Goal: Information Seeking & Learning: Learn about a topic

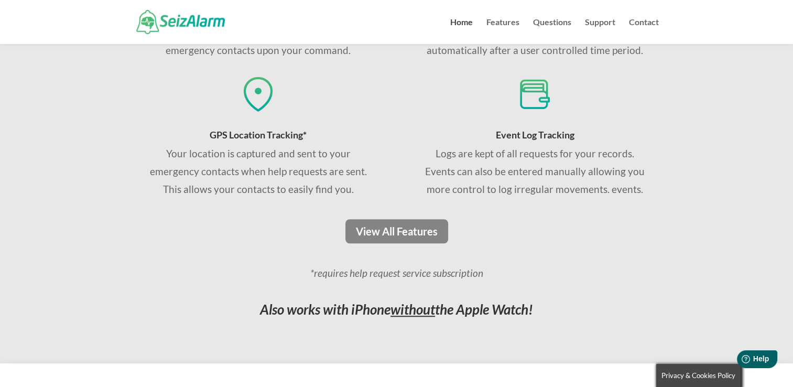
scroll to position [838, 0]
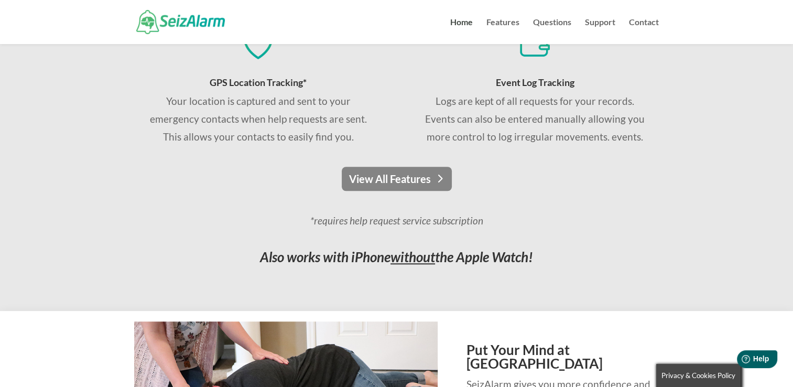
click at [403, 171] on link "View All Features" at bounding box center [397, 179] width 110 height 24
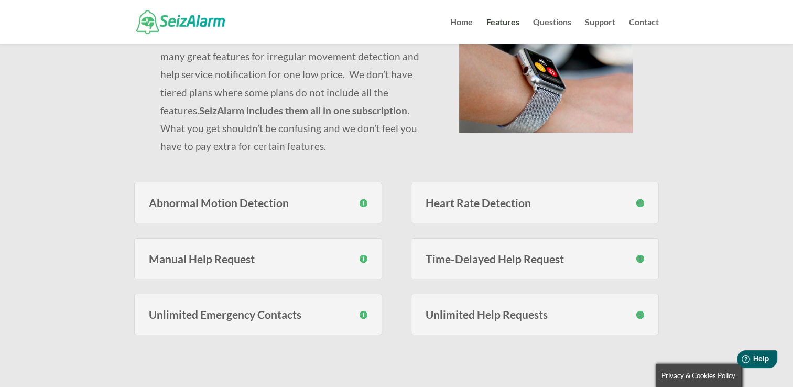
scroll to position [157, 0]
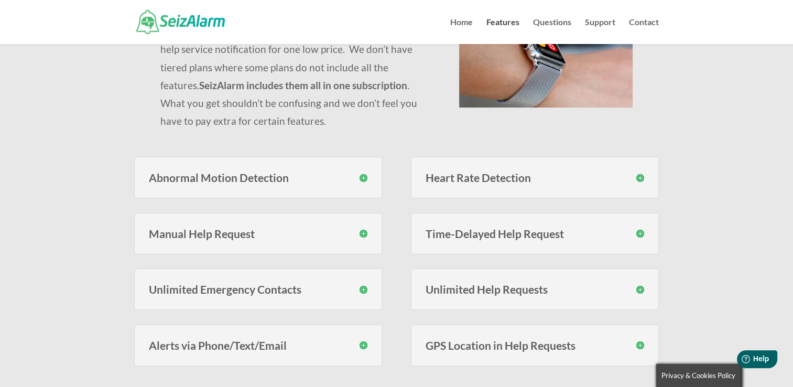
click at [361, 174] on h3 "Abnormal Motion Detection" at bounding box center [258, 177] width 218 height 11
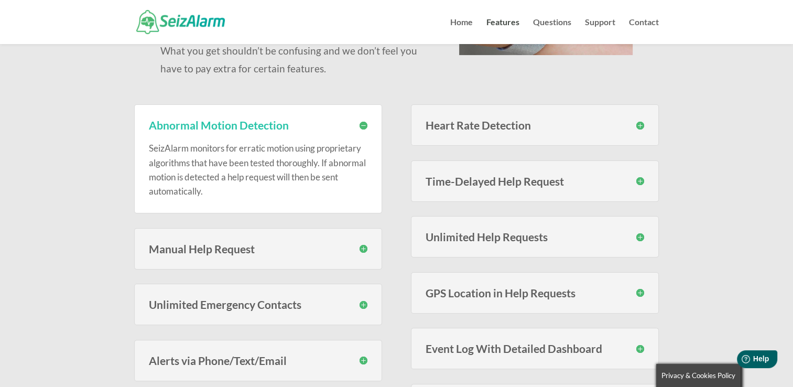
scroll to position [262, 0]
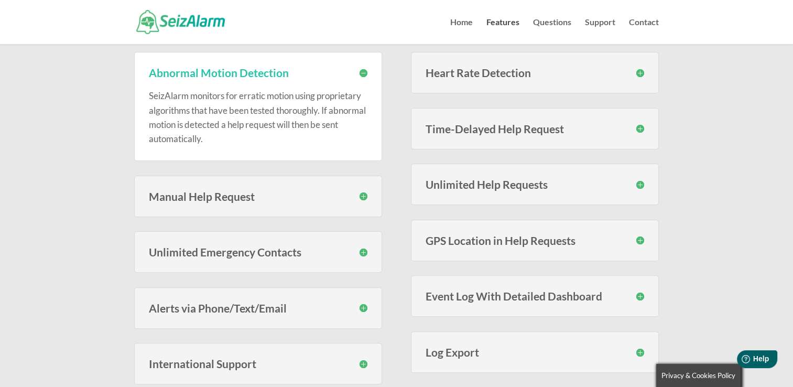
click at [365, 196] on h3 "Manual Help Request" at bounding box center [258, 196] width 218 height 11
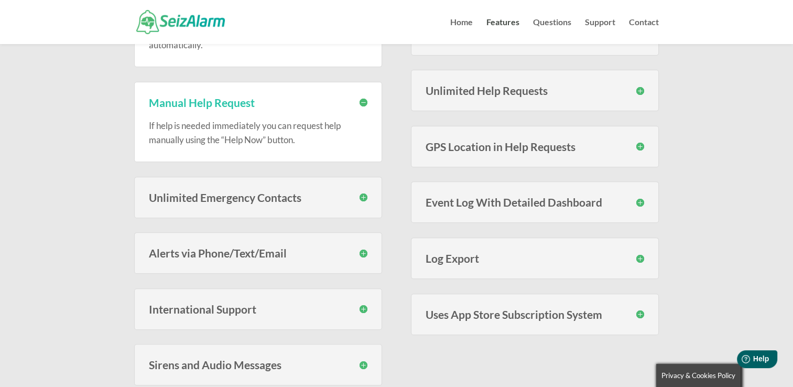
scroll to position [367, 0]
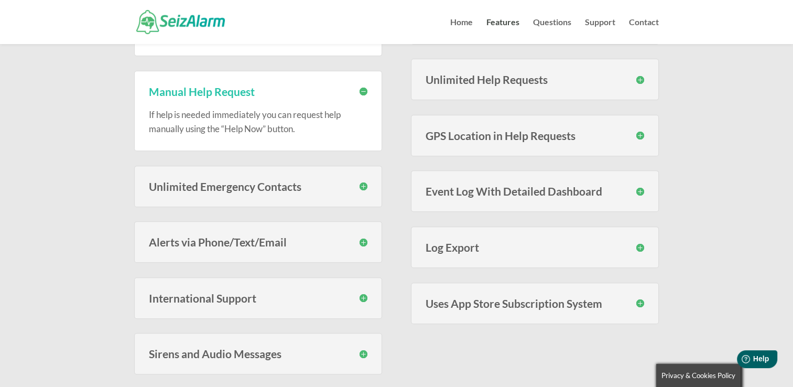
click at [364, 186] on h3 "Unlimited Emergency Contacts" at bounding box center [258, 186] width 218 height 11
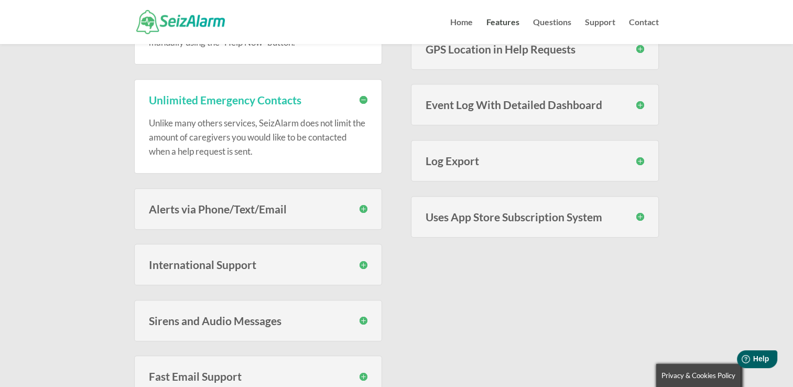
scroll to position [471, 0]
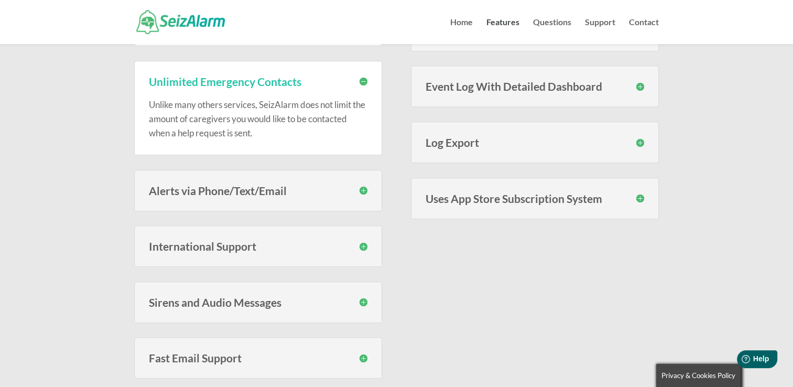
click at [362, 192] on h3 "Alerts via Phone/Text/Email" at bounding box center [258, 190] width 218 height 11
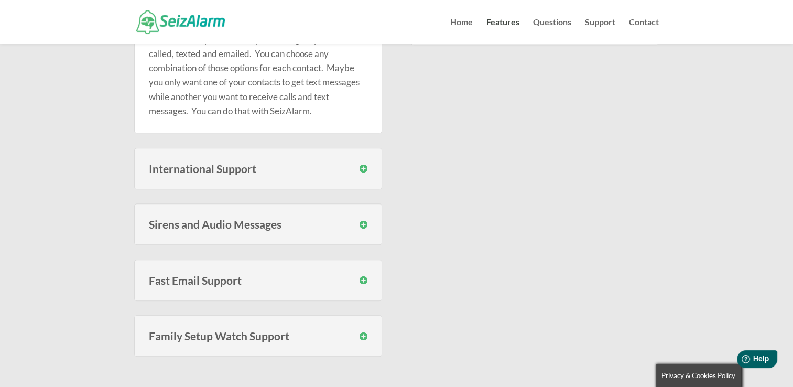
scroll to position [629, 0]
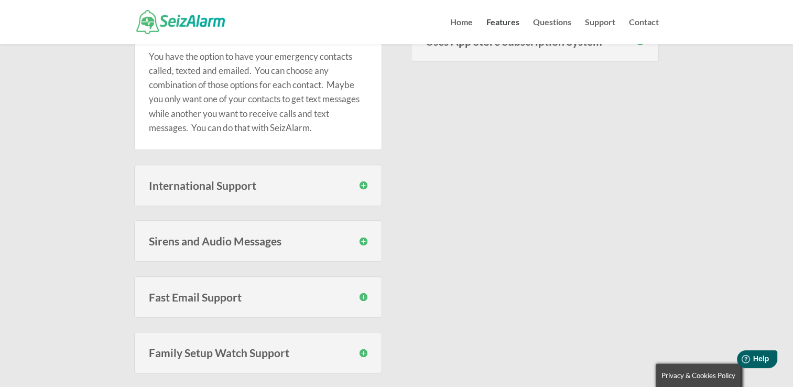
click at [360, 182] on h3 "International Support" at bounding box center [258, 185] width 218 height 11
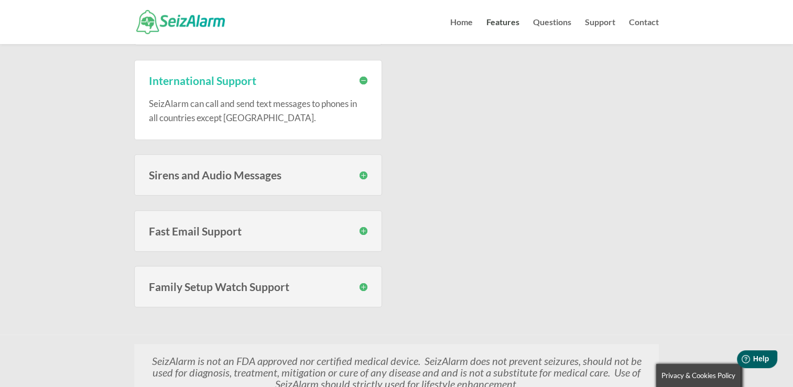
scroll to position [786, 0]
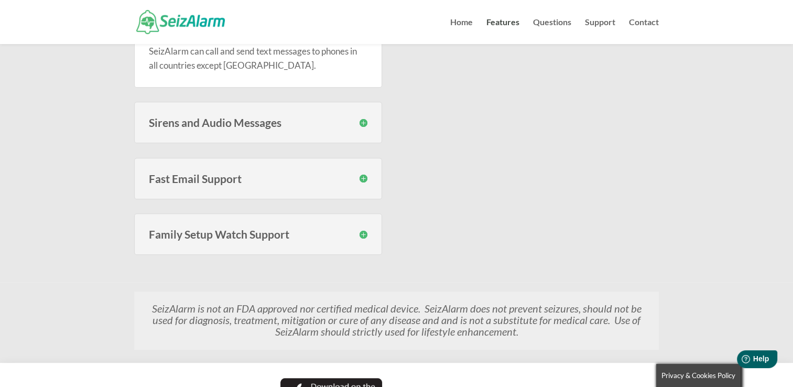
click at [362, 124] on h3 "Sirens and Audio Messages" at bounding box center [258, 122] width 218 height 11
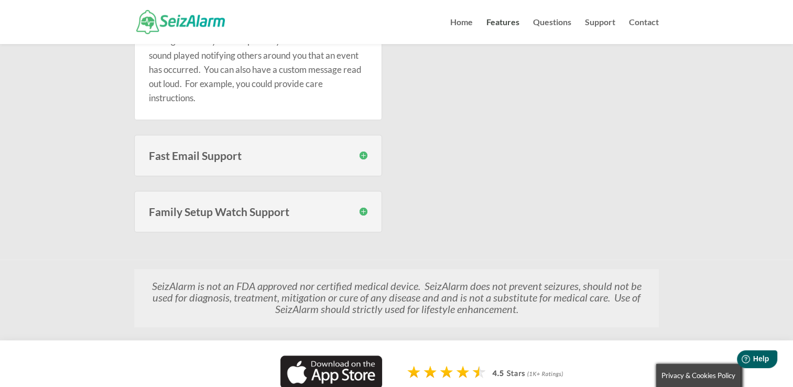
scroll to position [943, 0]
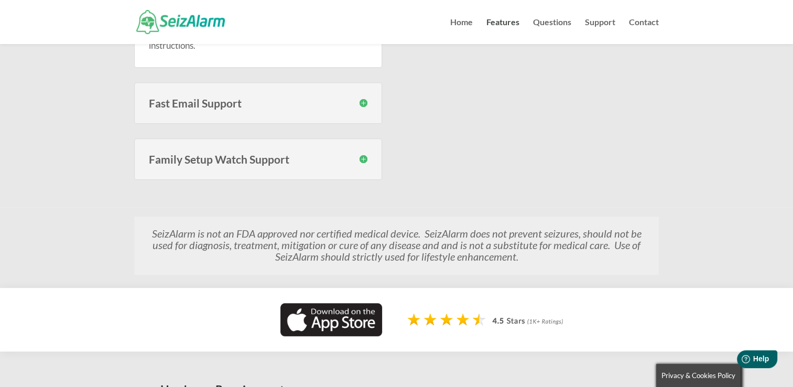
click at [364, 158] on h3 "Family Setup Watch Support" at bounding box center [258, 158] width 218 height 11
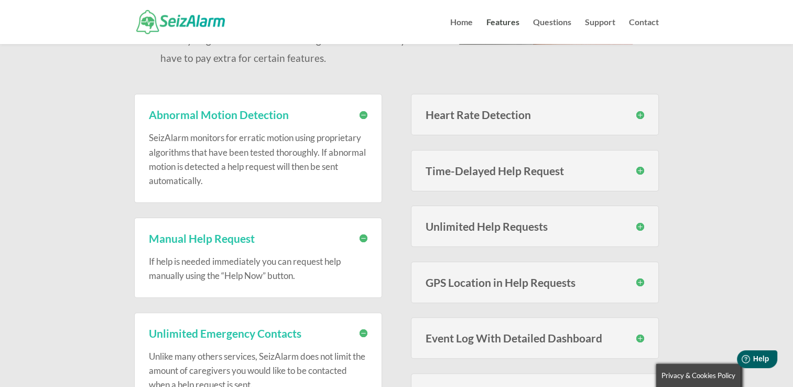
scroll to position [157, 0]
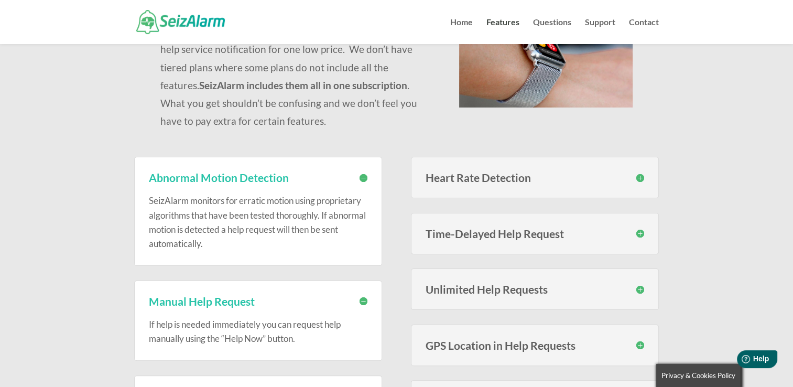
click at [525, 175] on h3 "Heart Rate Detection" at bounding box center [534, 177] width 218 height 11
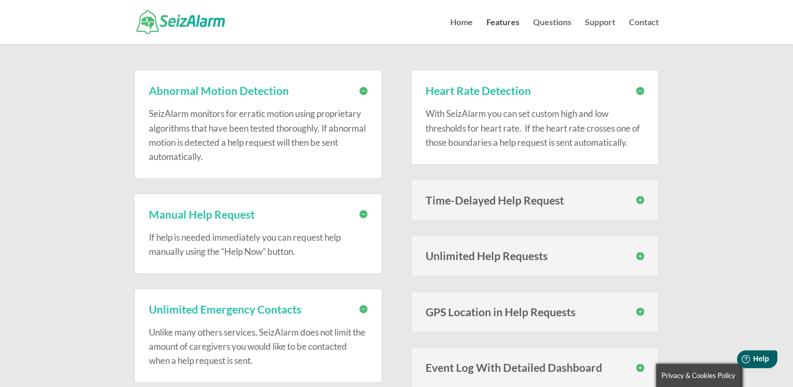
scroll to position [314, 0]
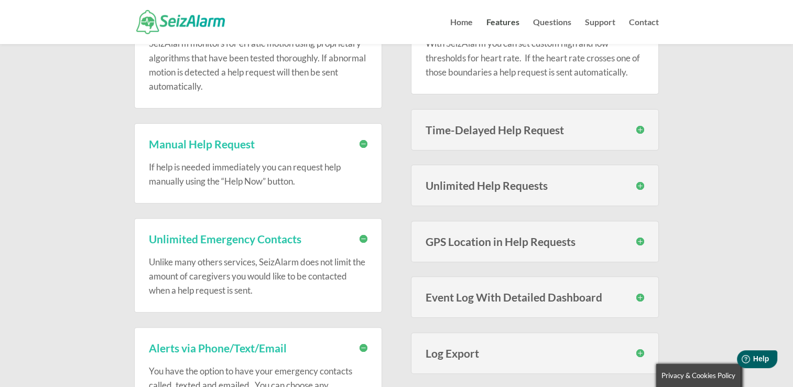
click at [547, 124] on h3 "Time-Delayed Help Request" at bounding box center [534, 129] width 218 height 11
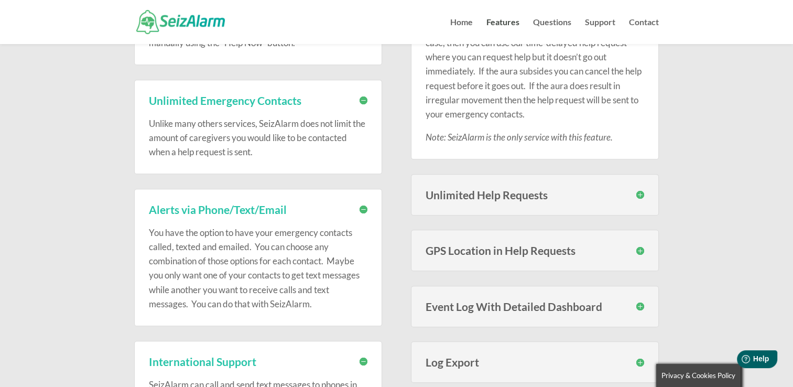
scroll to position [471, 0]
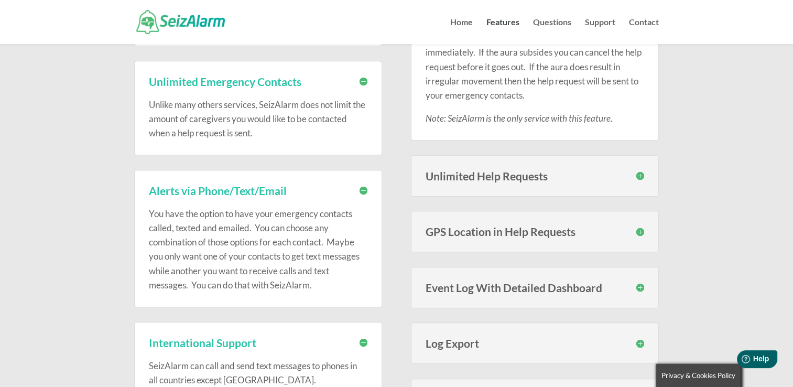
click at [564, 171] on h3 "Unlimited Help Requests" at bounding box center [534, 175] width 218 height 11
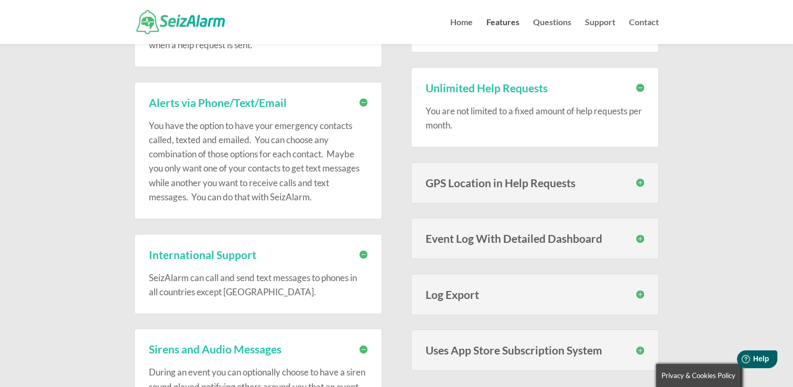
scroll to position [629, 0]
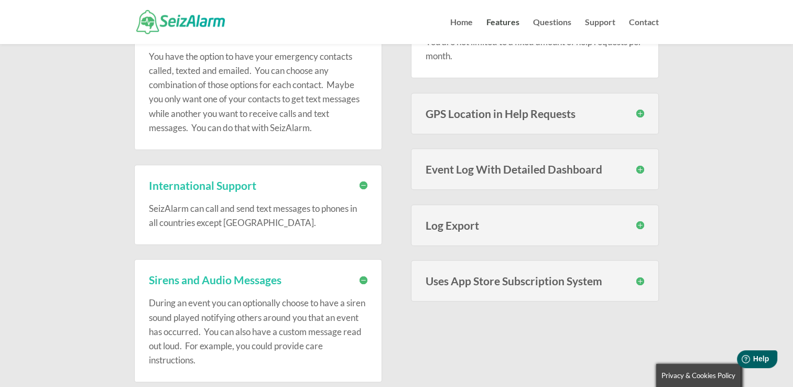
click at [541, 108] on h3 "GPS Location in Help Requests" at bounding box center [534, 113] width 218 height 11
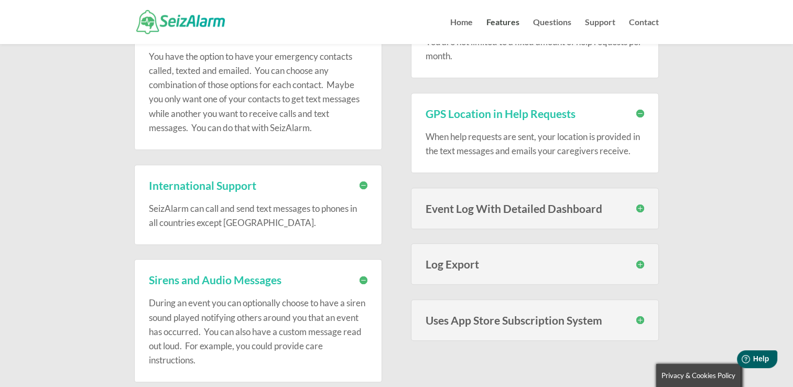
click at [531, 207] on h3 "Event Log With Detailed Dashboard" at bounding box center [534, 208] width 218 height 11
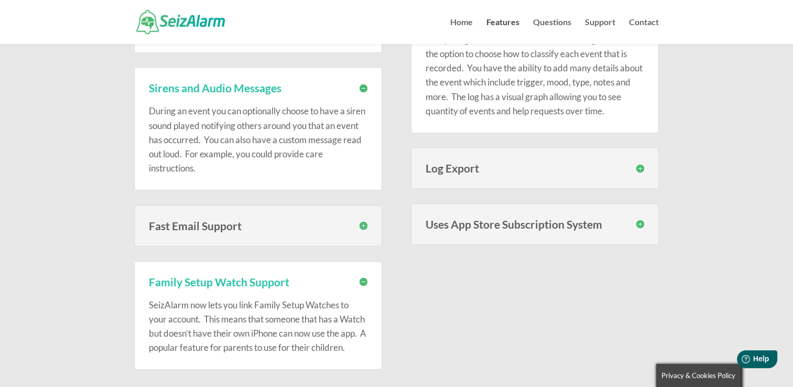
scroll to position [838, 0]
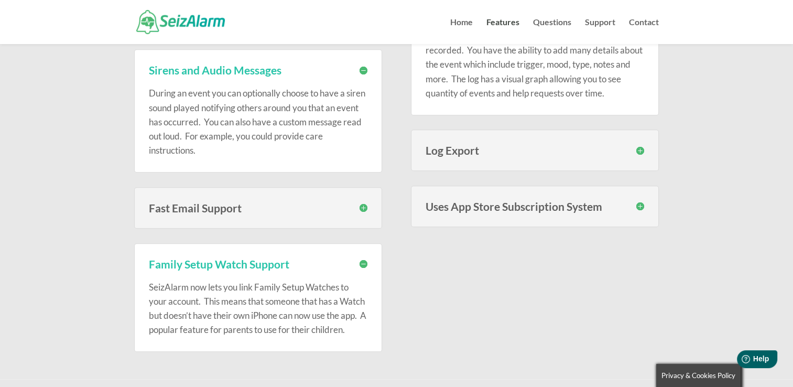
click at [612, 145] on h3 "Log Export" at bounding box center [534, 150] width 218 height 11
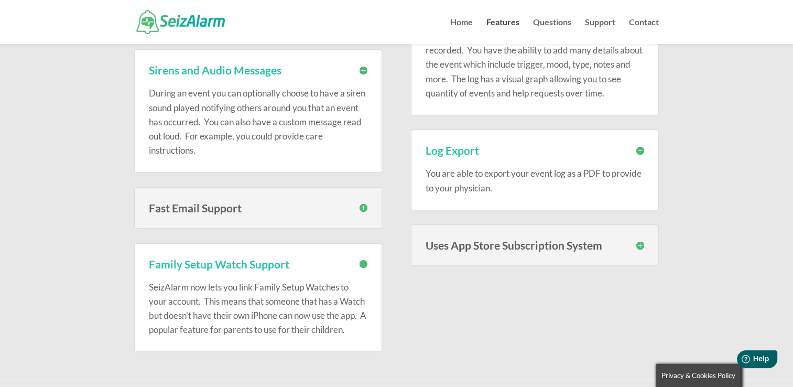
click at [639, 243] on h3 "Uses App Store Subscription System" at bounding box center [534, 244] width 218 height 11
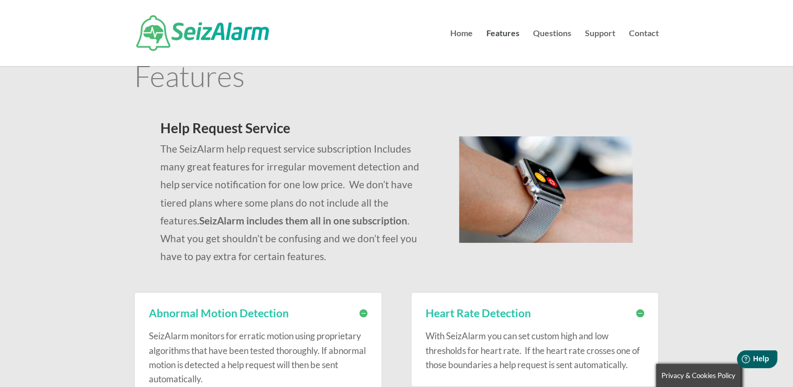
scroll to position [0, 0]
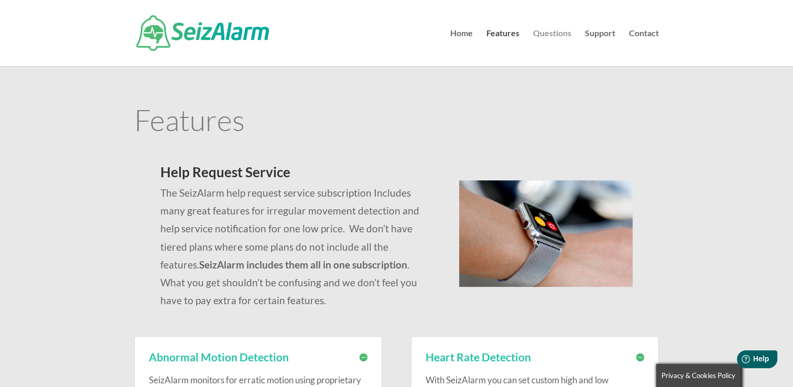
click at [549, 37] on link "Questions" at bounding box center [552, 47] width 38 height 37
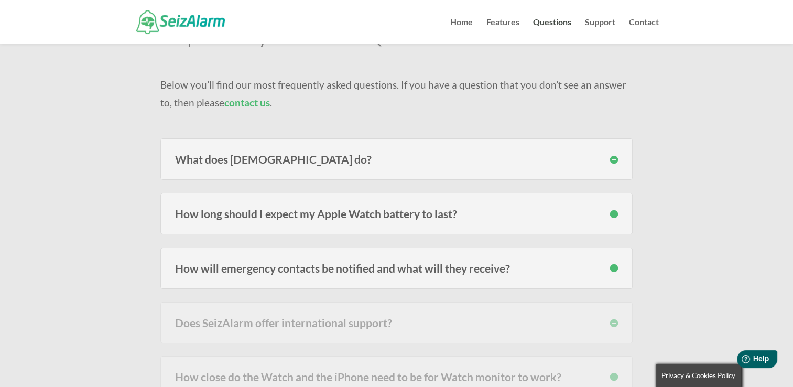
scroll to position [84, 0]
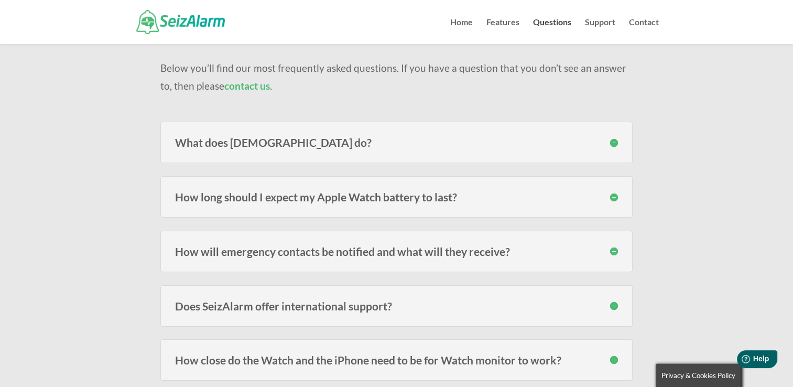
click at [614, 197] on h3 "How long should I expect my Apple Watch battery to last?" at bounding box center [396, 196] width 443 height 11
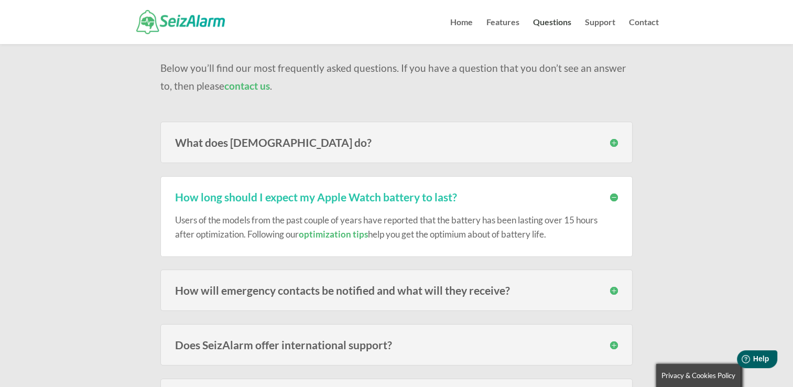
click at [613, 141] on h3 "What does SeizAlarm do?" at bounding box center [396, 142] width 443 height 11
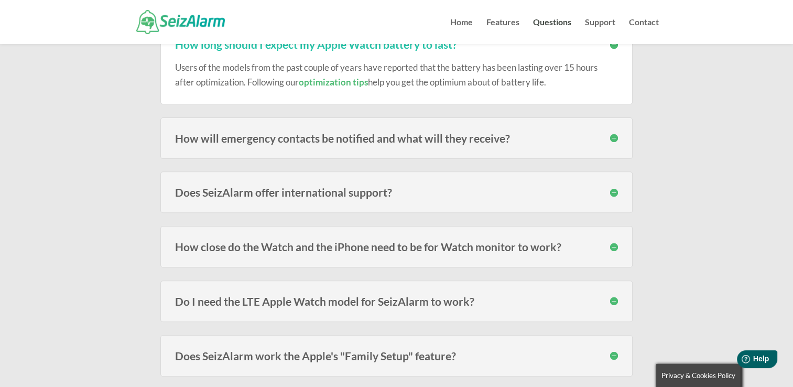
scroll to position [356, 0]
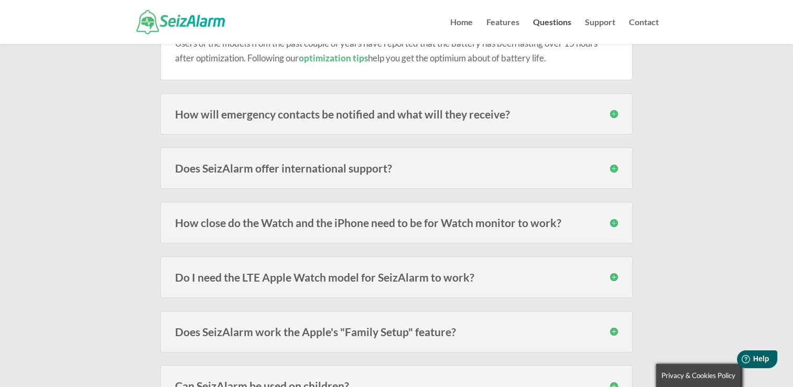
click at [615, 219] on h3 "How close do the Watch and the iPhone need to be for Watch monitor to work?" at bounding box center [396, 222] width 443 height 11
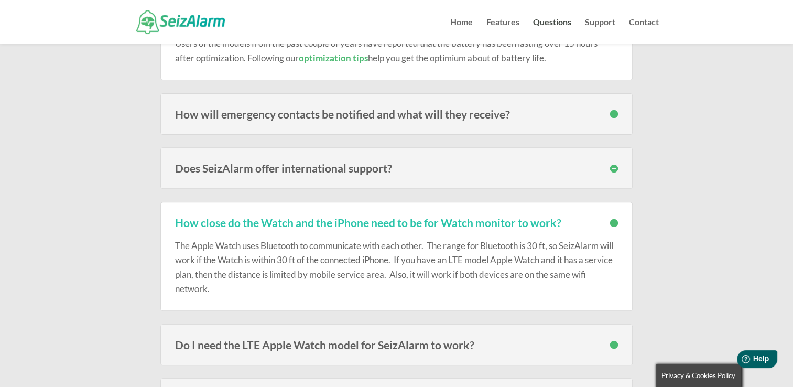
click at [616, 341] on h3 "Do I need the LTE Apple Watch model for SeizAlarm to work?" at bounding box center [396, 344] width 443 height 11
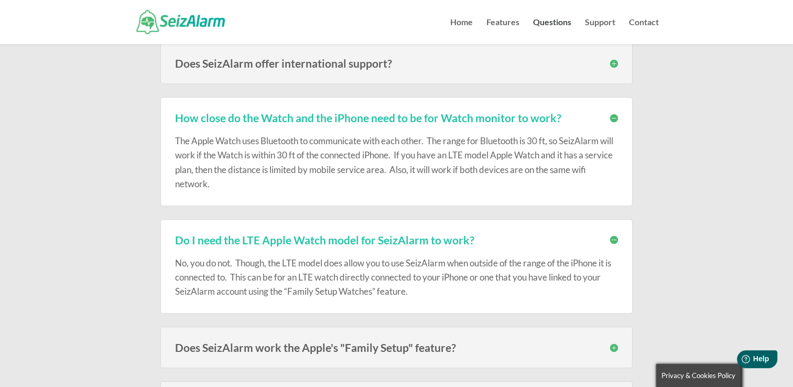
scroll to position [566, 0]
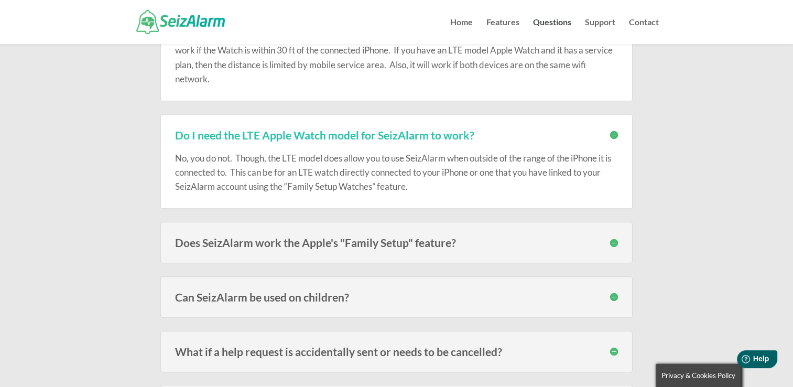
click at [614, 237] on h3 "Does SeizAlarm work the Apple's "Family Setup" feature?" at bounding box center [396, 242] width 443 height 11
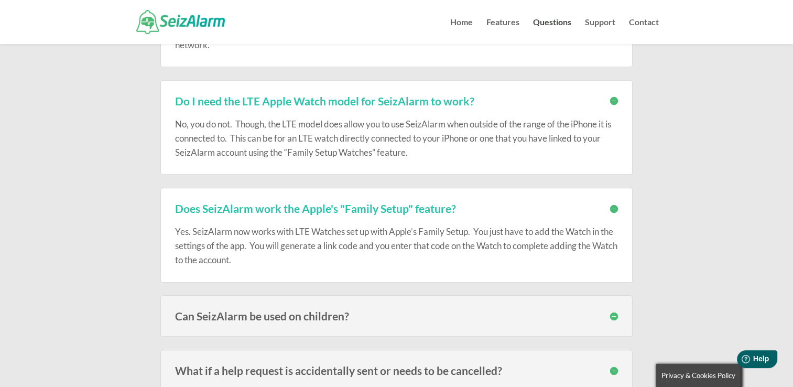
scroll to position [618, 0]
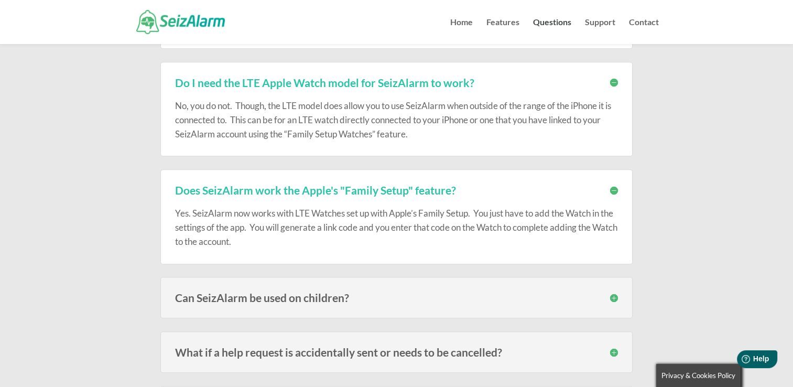
click at [610, 295] on h3 "Can SeizAlarm be used on children?" at bounding box center [396, 297] width 443 height 11
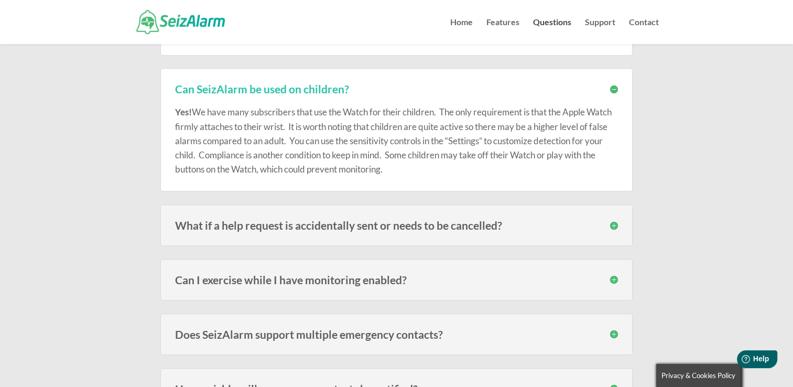
scroll to position [828, 0]
click at [613, 221] on h3 "What if a help request is accidentally sent or needs to be cancelled?" at bounding box center [396, 223] width 443 height 11
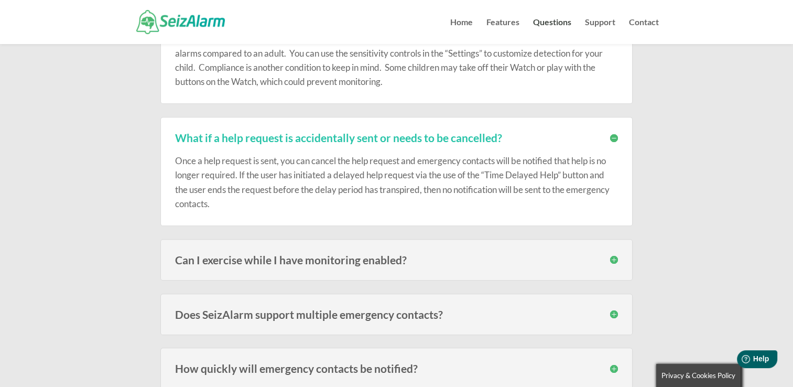
scroll to position [932, 0]
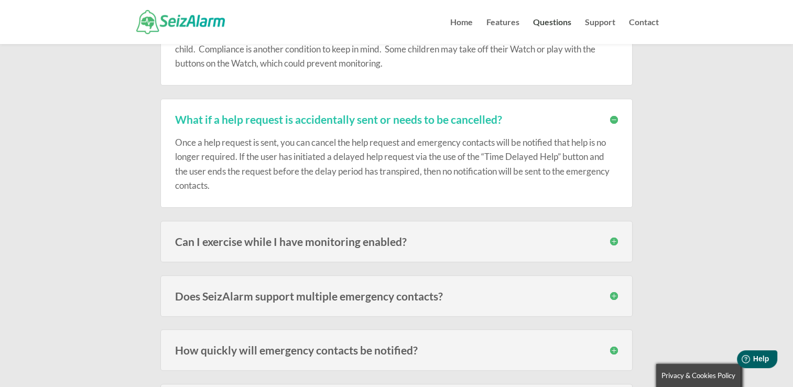
click at [323, 238] on h3 "Can I exercise while I have monitoring enabled?" at bounding box center [396, 241] width 443 height 11
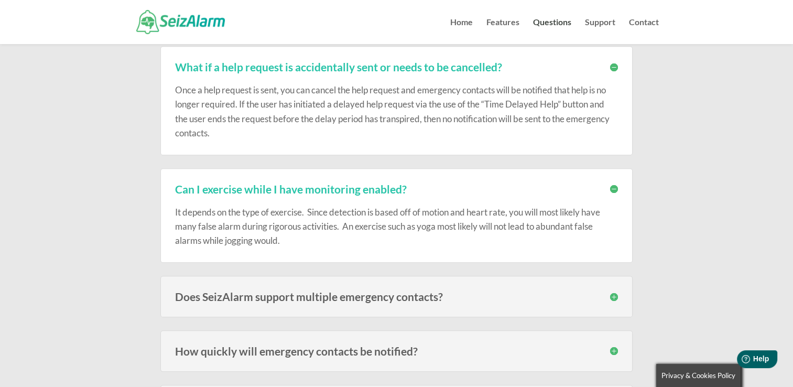
scroll to position [1037, 0]
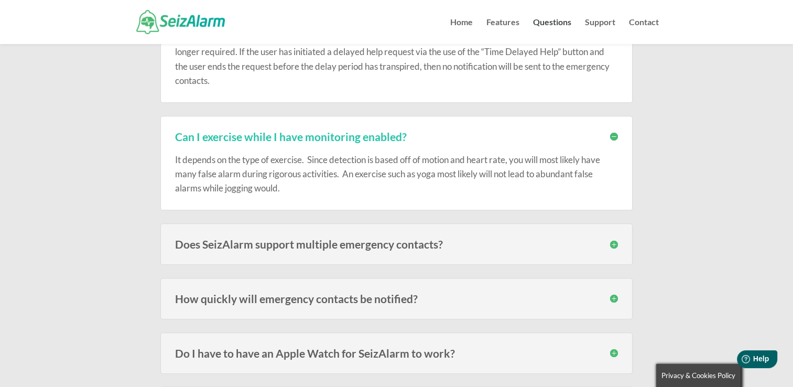
click at [463, 240] on h3 "Does SeizAlarm support multiple emergency contacts?" at bounding box center [396, 243] width 443 height 11
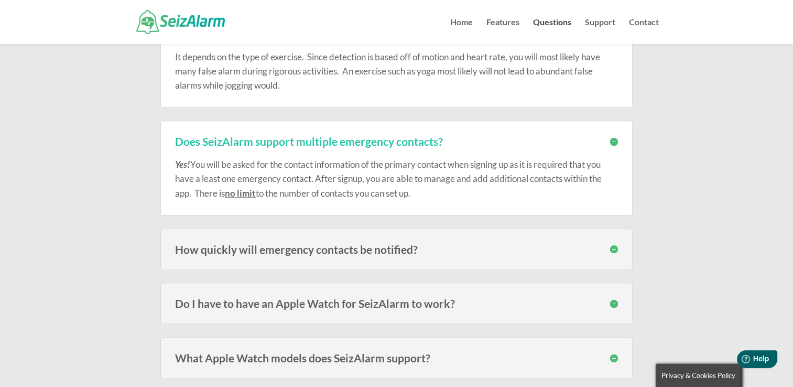
scroll to position [1142, 0]
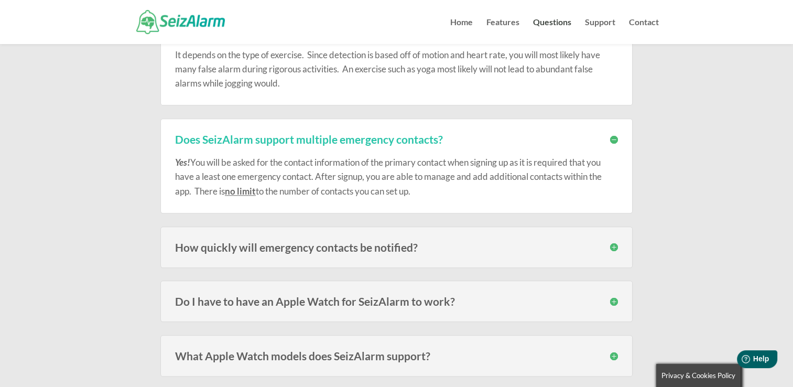
click at [462, 244] on h3 "How quickly will emergency contacts be notified?" at bounding box center [396, 246] width 443 height 11
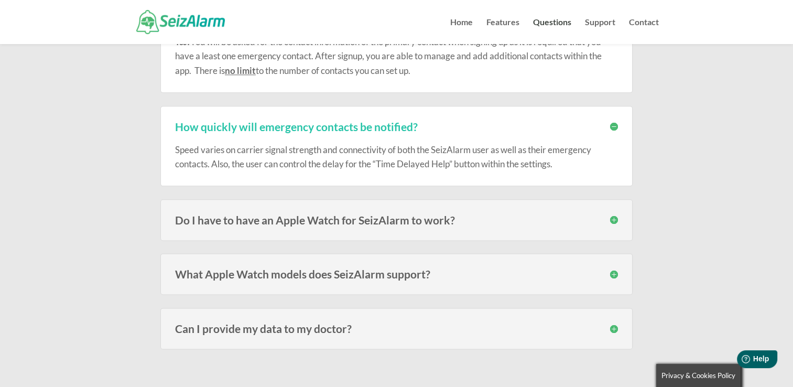
scroll to position [1352, 0]
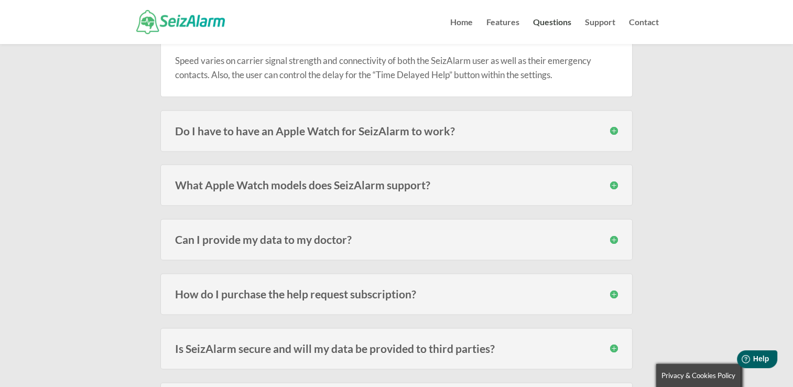
click at [421, 131] on h3 "Do I have to have an Apple Watch for SeizAlarm to work?" at bounding box center [396, 130] width 443 height 11
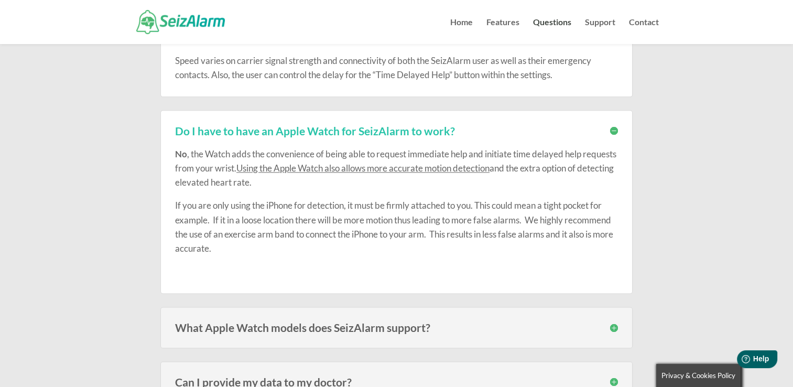
click at [381, 332] on div "What Apple Watch models does SeizAlarm support? SeizAlarm is currently compatib…" at bounding box center [396, 326] width 472 height 41
click at [611, 322] on h3 "What Apple Watch models does SeizAlarm support?" at bounding box center [396, 327] width 443 height 11
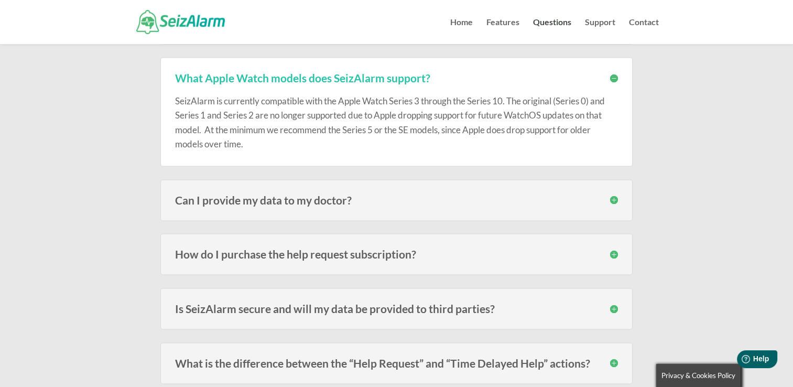
scroll to position [1613, 0]
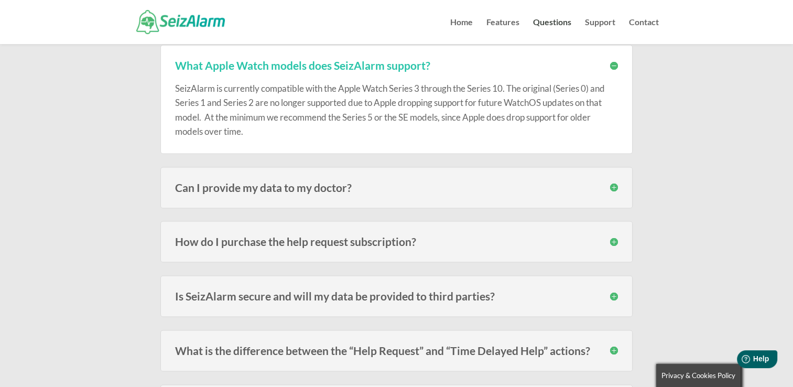
click at [375, 244] on h3 "How do I purchase the help request subscription?" at bounding box center [396, 241] width 443 height 11
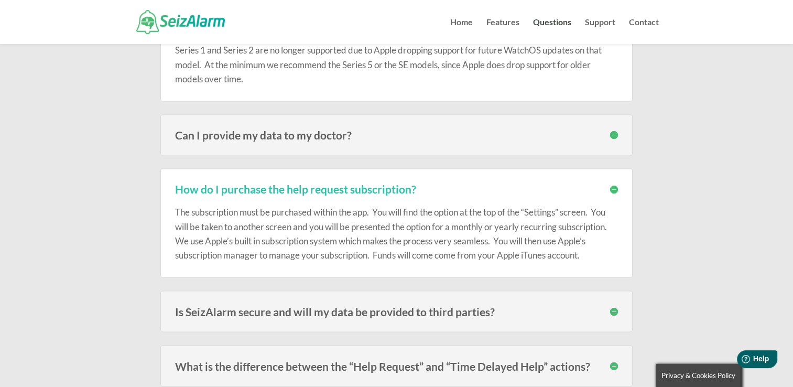
scroll to position [1718, 0]
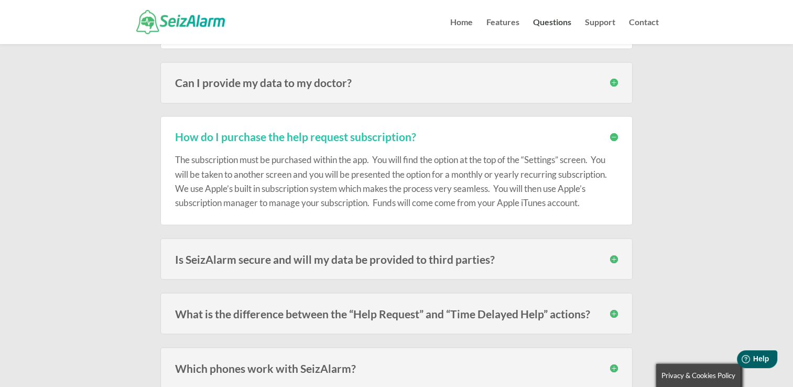
click at [611, 253] on h3 "Is SeizAlarm secure and will my data be provided to third parties?" at bounding box center [396, 258] width 443 height 11
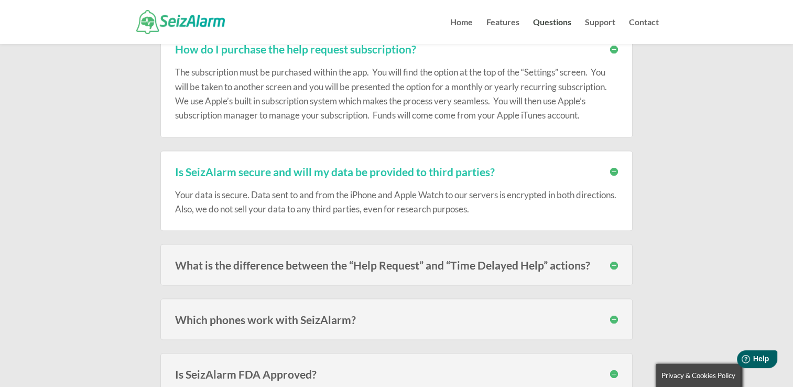
scroll to position [1823, 0]
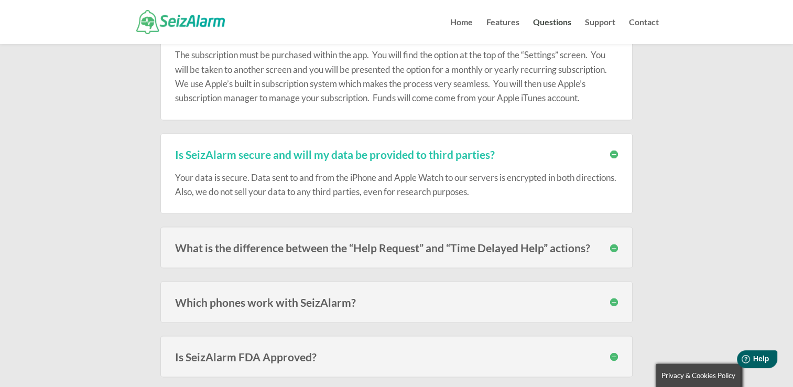
click at [616, 297] on h3 "Which phones work with SeizAlarm?" at bounding box center [396, 301] width 443 height 11
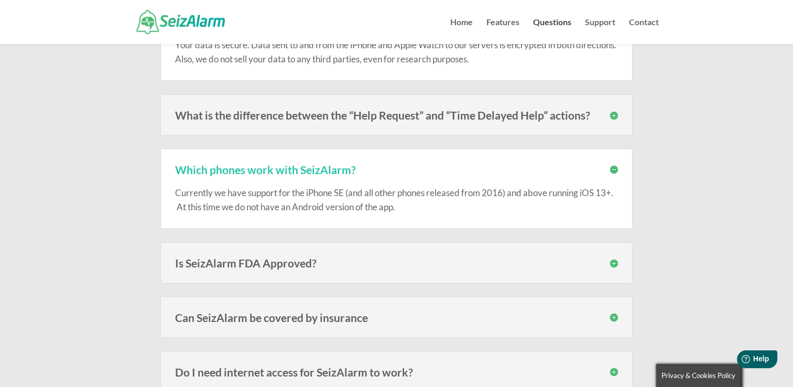
scroll to position [1980, 0]
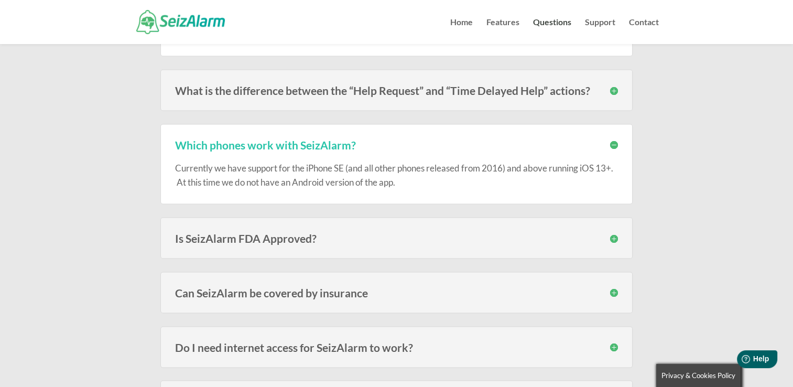
click at [613, 234] on h3 "Is SeizAlarm FDA Approved?" at bounding box center [396, 237] width 443 height 11
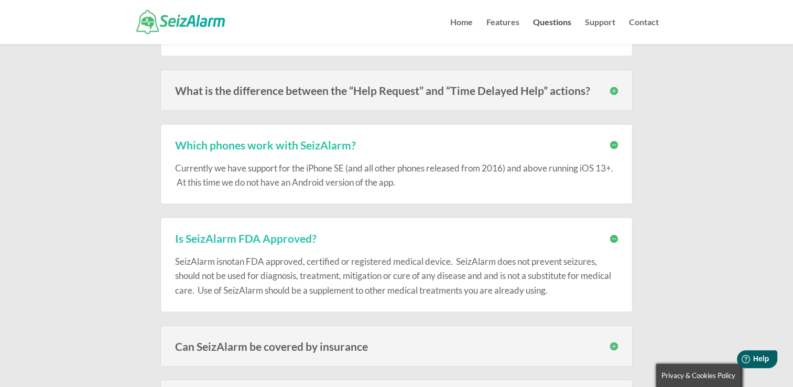
scroll to position [2085, 0]
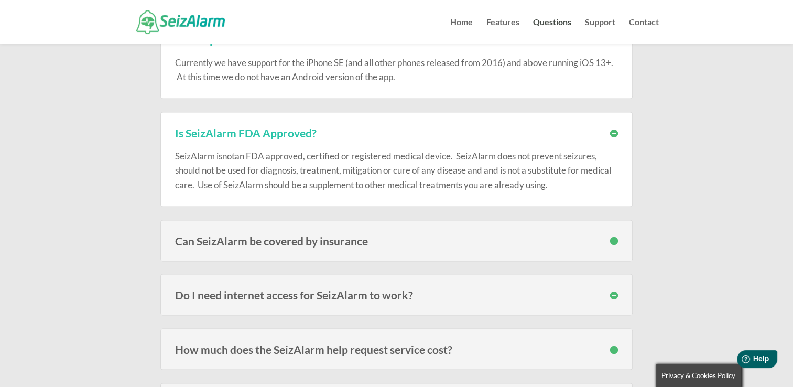
click at [613, 289] on h3 "Do I need internet access for SeizAlarm to work?" at bounding box center [396, 294] width 443 height 11
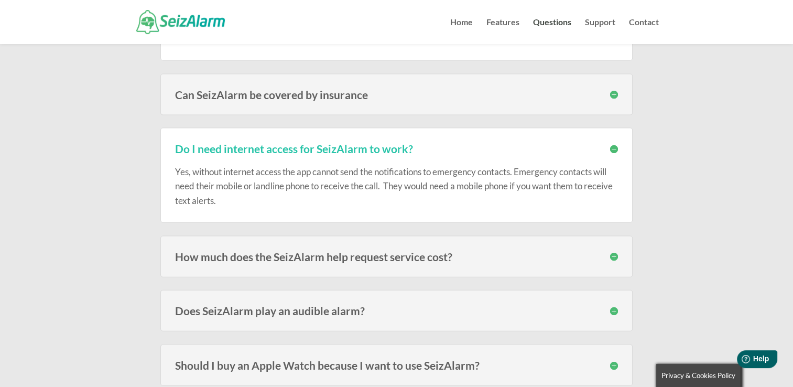
scroll to position [2242, 0]
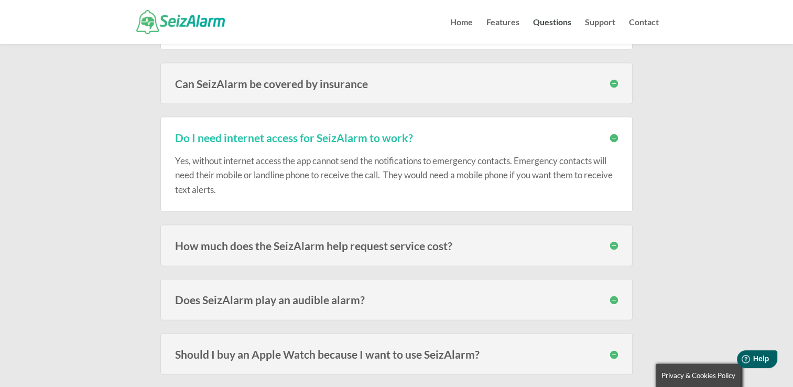
click at [468, 240] on h3 "How much does the SeizAlarm help request service cost?" at bounding box center [396, 245] width 443 height 11
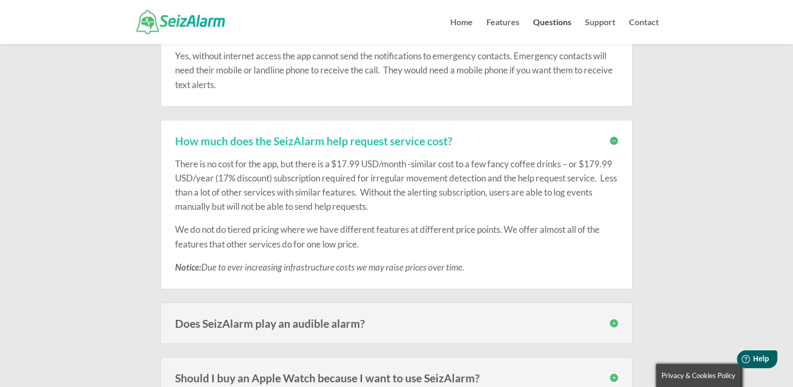
scroll to position [2399, 0]
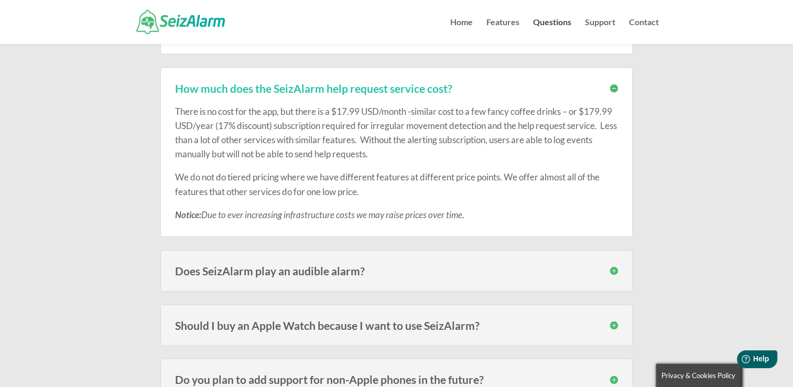
click at [407, 265] on h3 "Does SeizAlarm play an audible alarm?" at bounding box center [396, 270] width 443 height 11
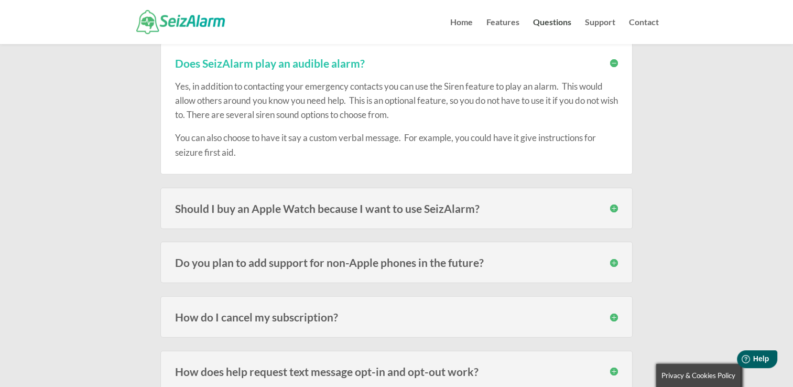
scroll to position [2609, 0]
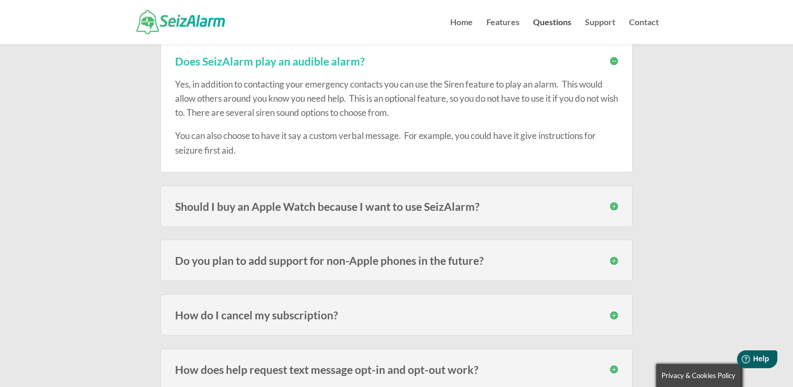
click at [545, 202] on h3 "Should I buy an Apple Watch because I want to use SeizAlarm?" at bounding box center [396, 206] width 443 height 11
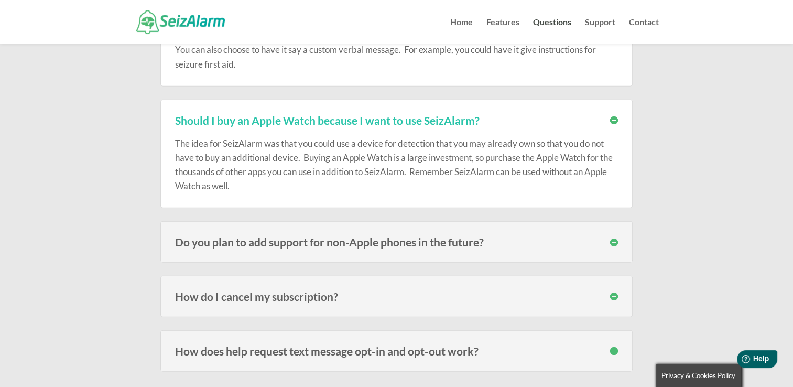
scroll to position [2713, 0]
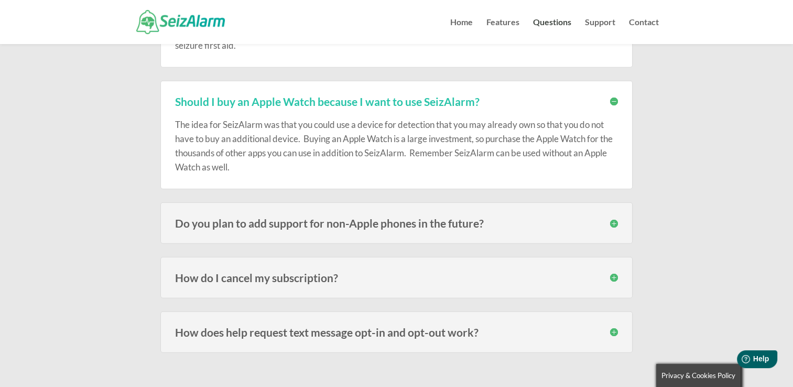
click at [532, 210] on div "Do you plan to add support for non-Apple phones in the future? Android phones a…" at bounding box center [396, 222] width 472 height 41
click at [612, 217] on h3 "Do you plan to add support for non-Apple phones in the future?" at bounding box center [396, 222] width 443 height 11
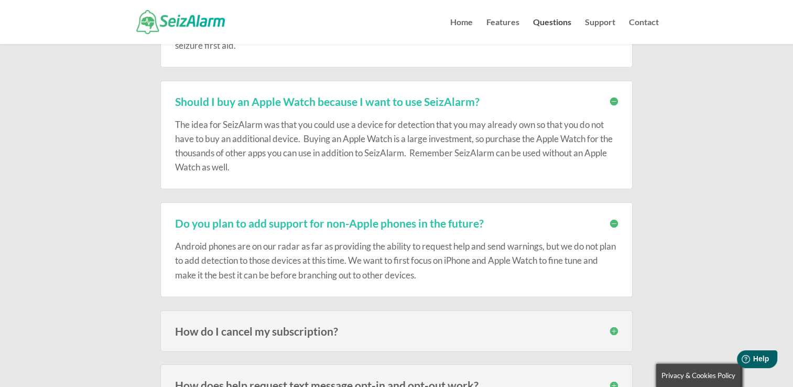
scroll to position [2766, 0]
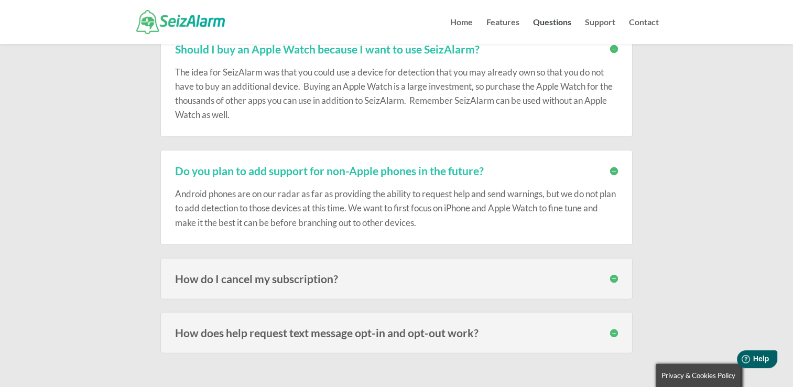
click at [359, 273] on h3 "How do I cancel my subscription?" at bounding box center [396, 278] width 443 height 11
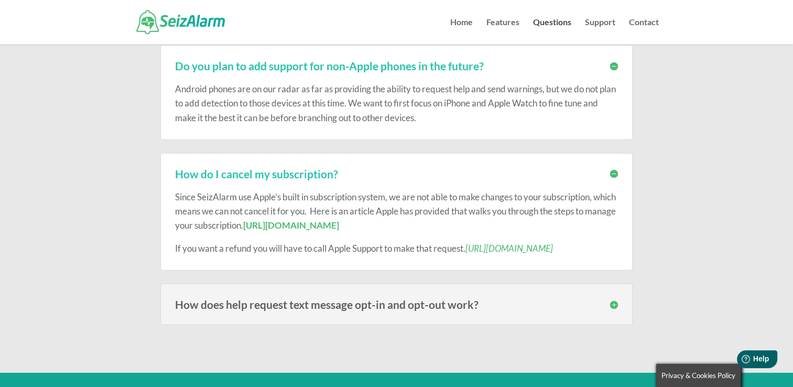
scroll to position [2923, 0]
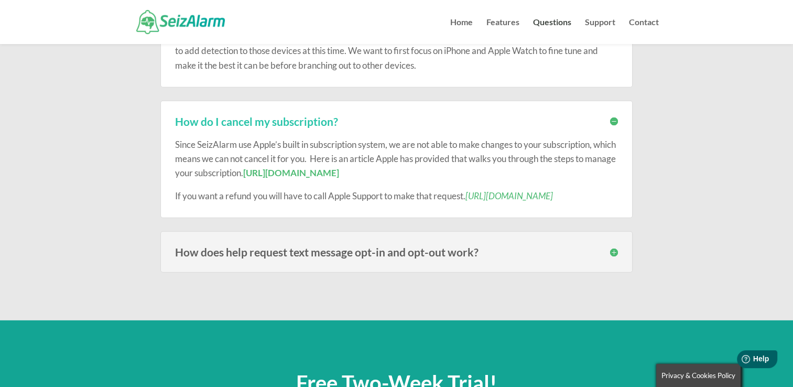
click at [327, 246] on h3 "How does help request text message opt-in and opt-out work?" at bounding box center [396, 251] width 443 height 11
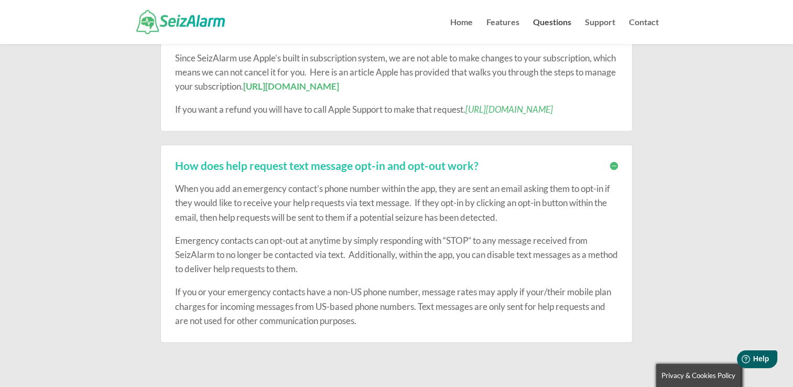
scroll to position [3028, 0]
